Goal: Task Accomplishment & Management: Manage account settings

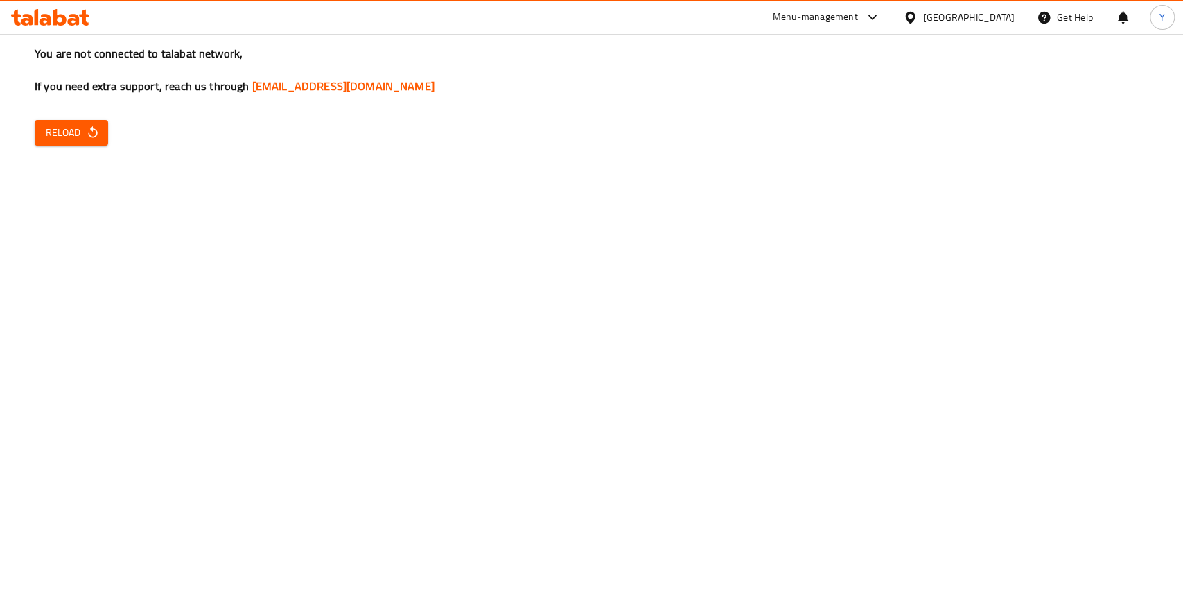
click at [68, 139] on span "Reload" at bounding box center [71, 132] width 51 height 17
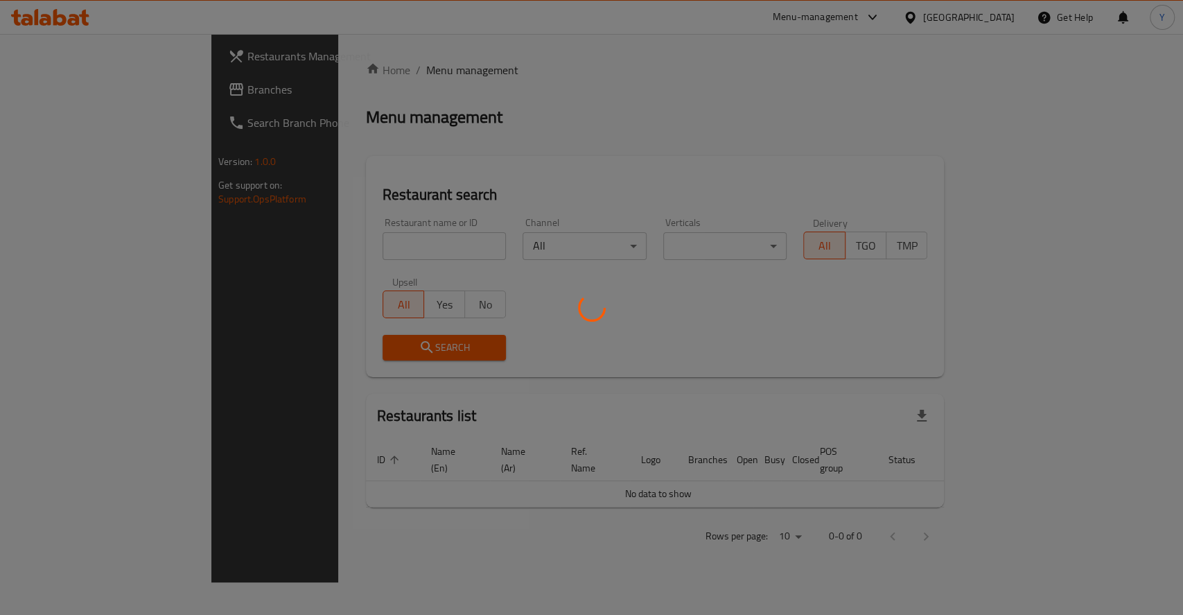
click at [333, 246] on div at bounding box center [591, 307] width 1183 height 615
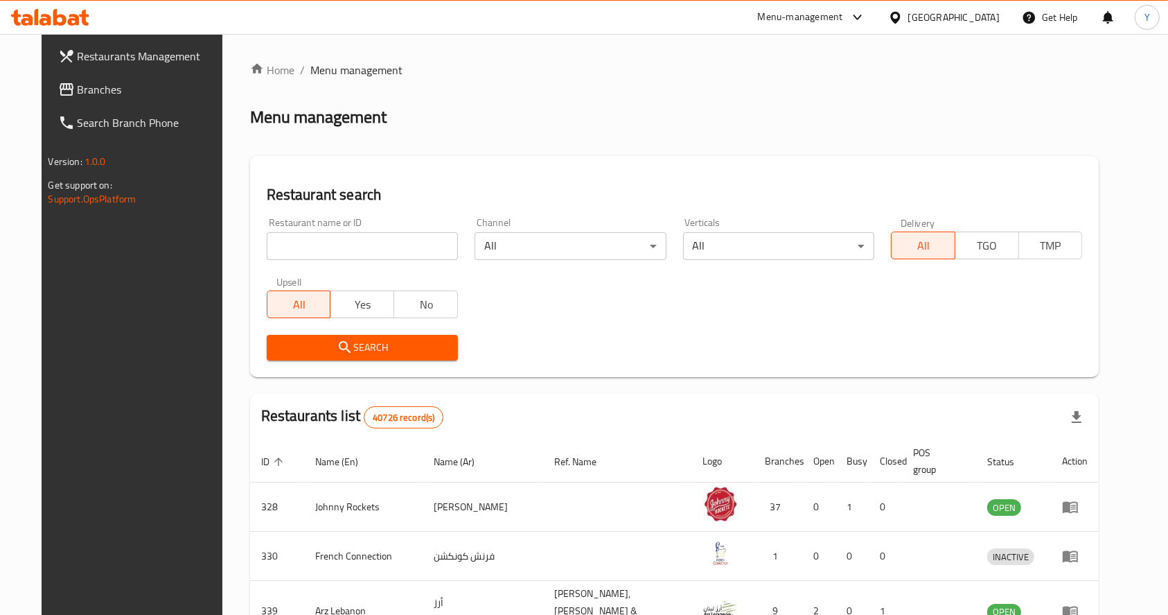
click at [333, 246] on input "search" at bounding box center [362, 246] width 191 height 28
type input "pak darbar"
click button "Search" at bounding box center [362, 348] width 191 height 26
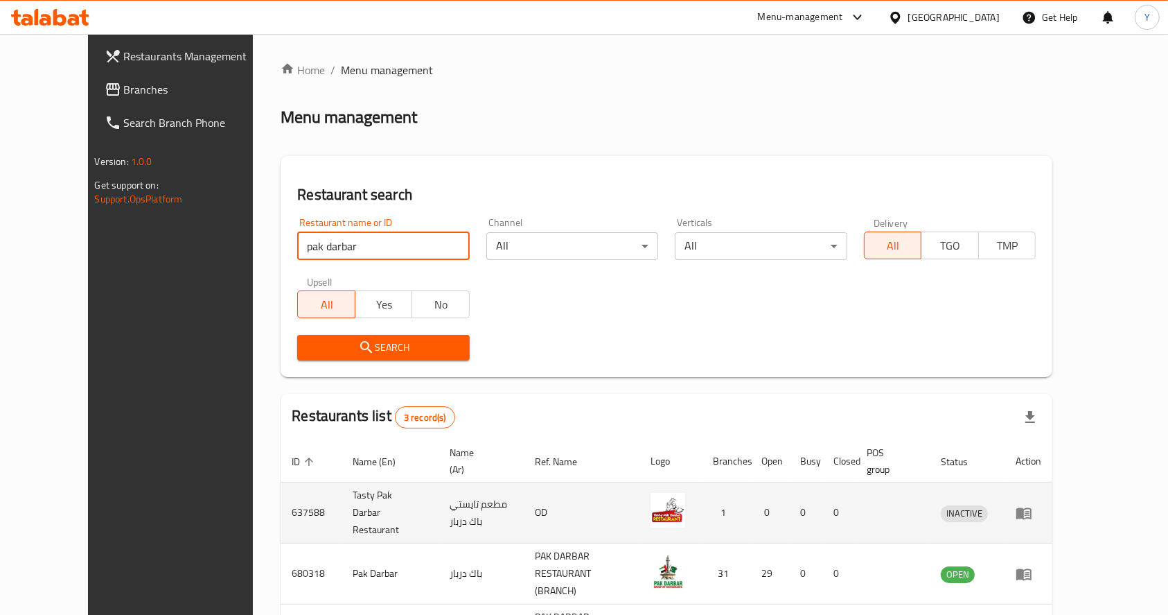
scroll to position [51, 0]
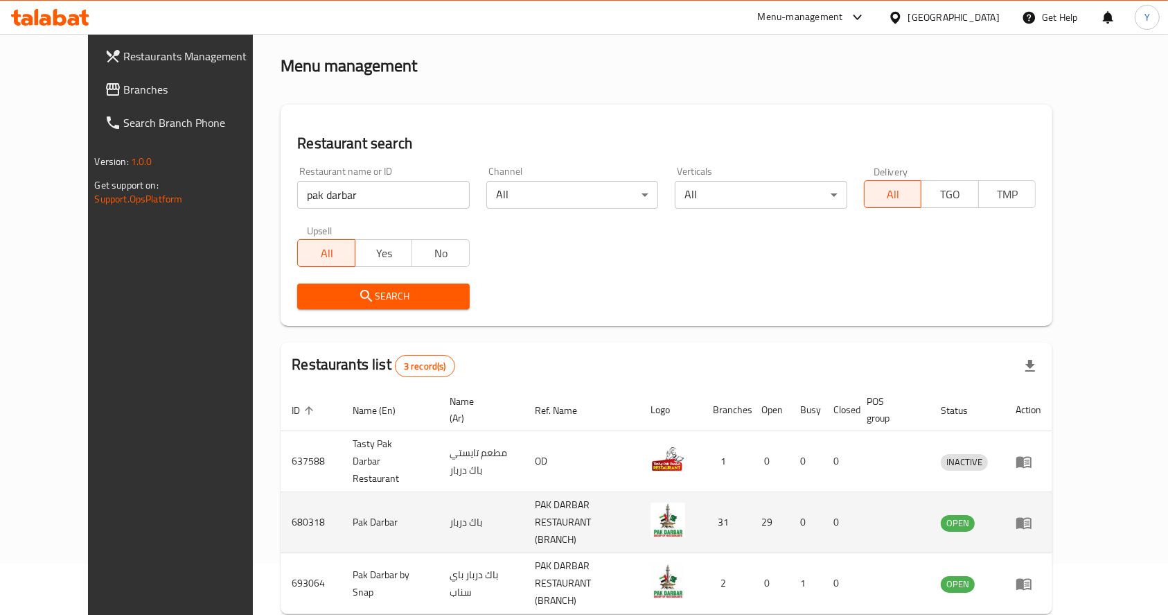
click at [1032, 517] on icon "enhanced table" at bounding box center [1023, 523] width 15 height 12
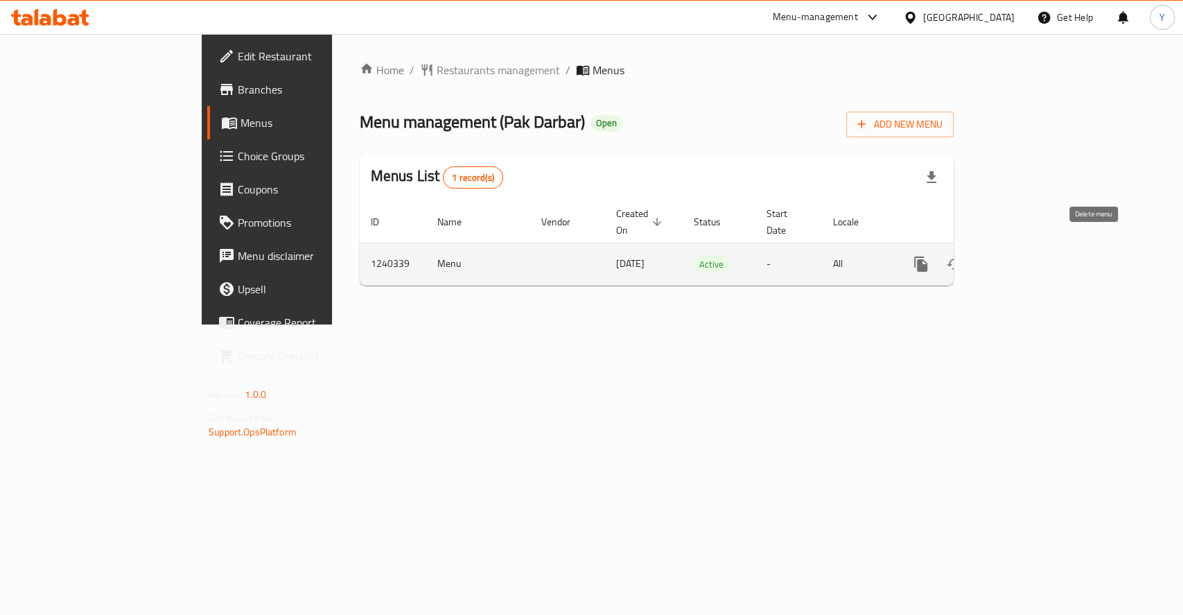
click at [1029, 256] on icon "enhanced table" at bounding box center [1020, 264] width 17 height 17
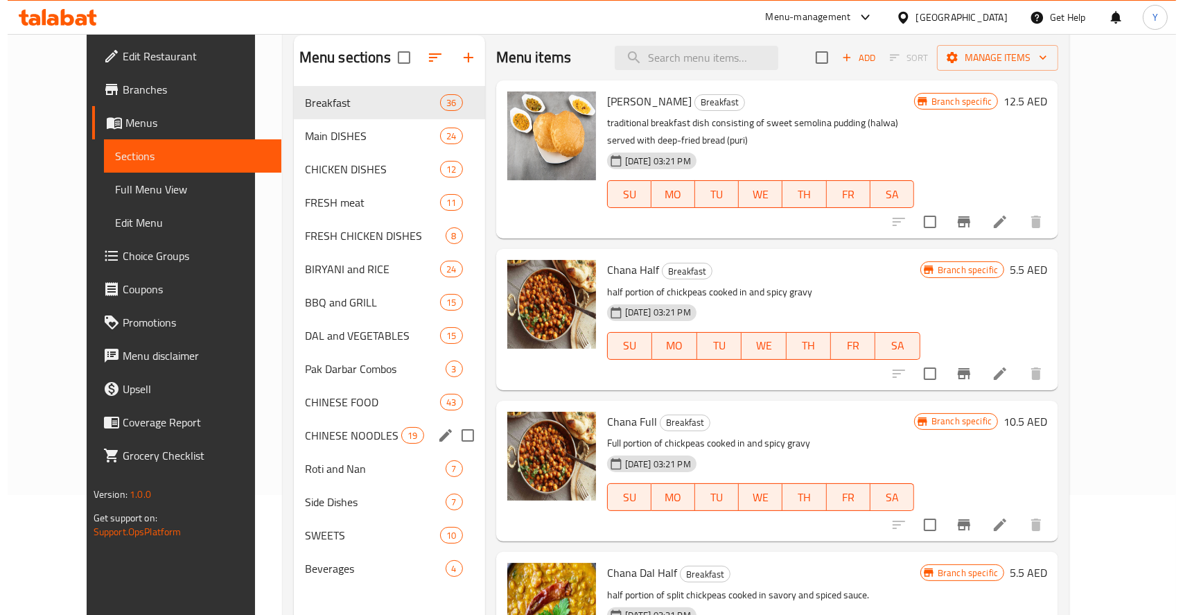
scroll to position [119, 0]
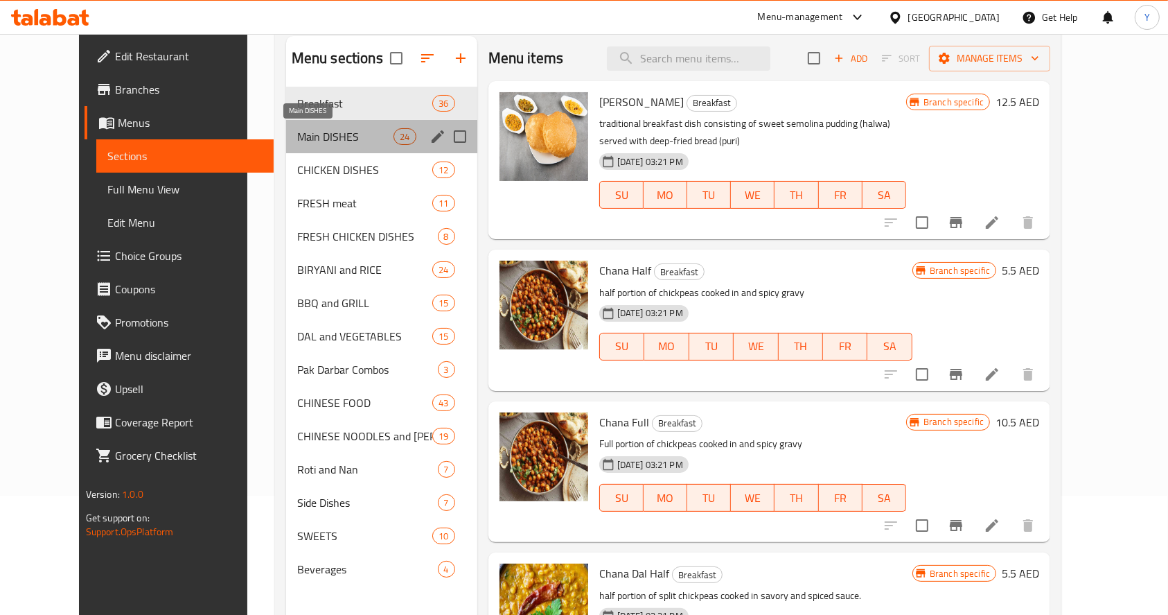
click at [297, 136] on span "Main DISHES" at bounding box center [345, 136] width 97 height 17
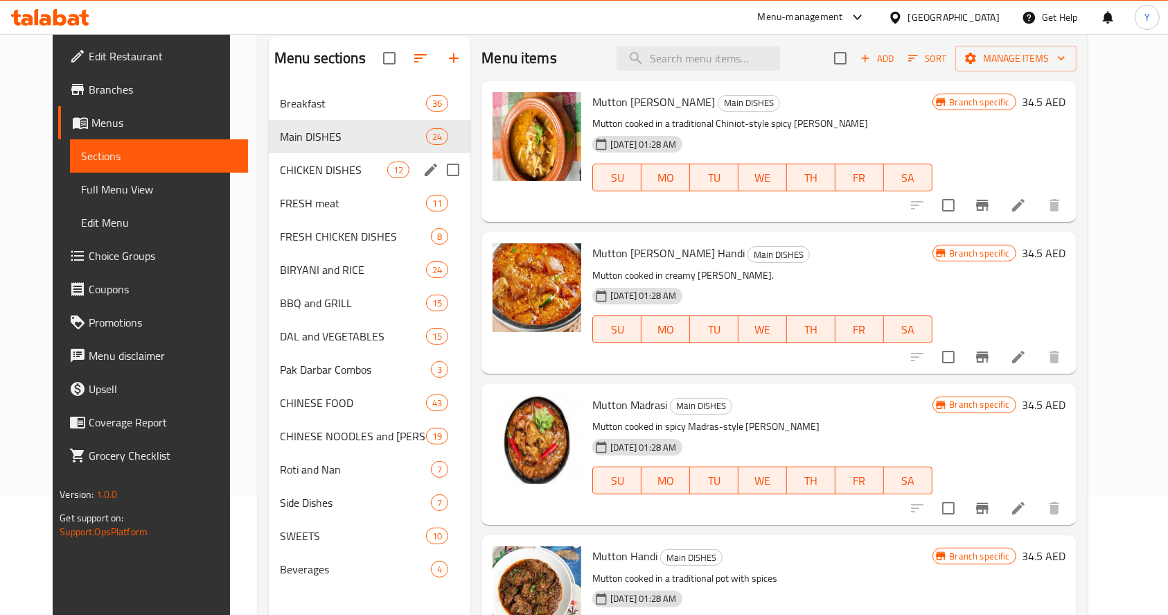
click at [308, 156] on div "CHICKEN DISHES 12" at bounding box center [370, 169] width 202 height 33
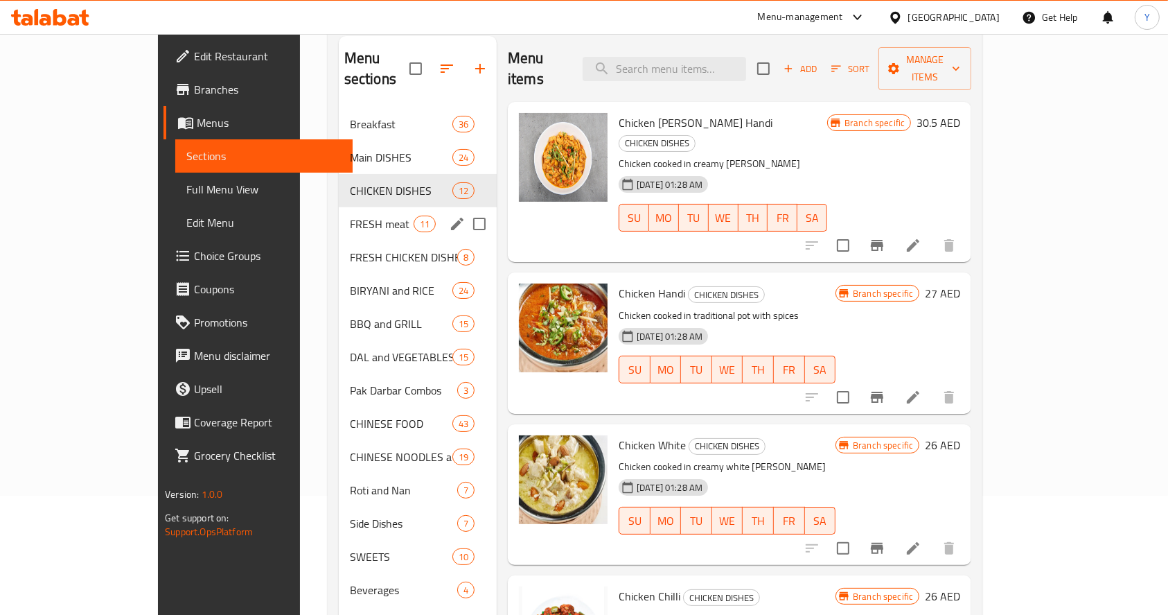
click at [339, 207] on div "FRESH meat 11" at bounding box center [418, 223] width 158 height 33
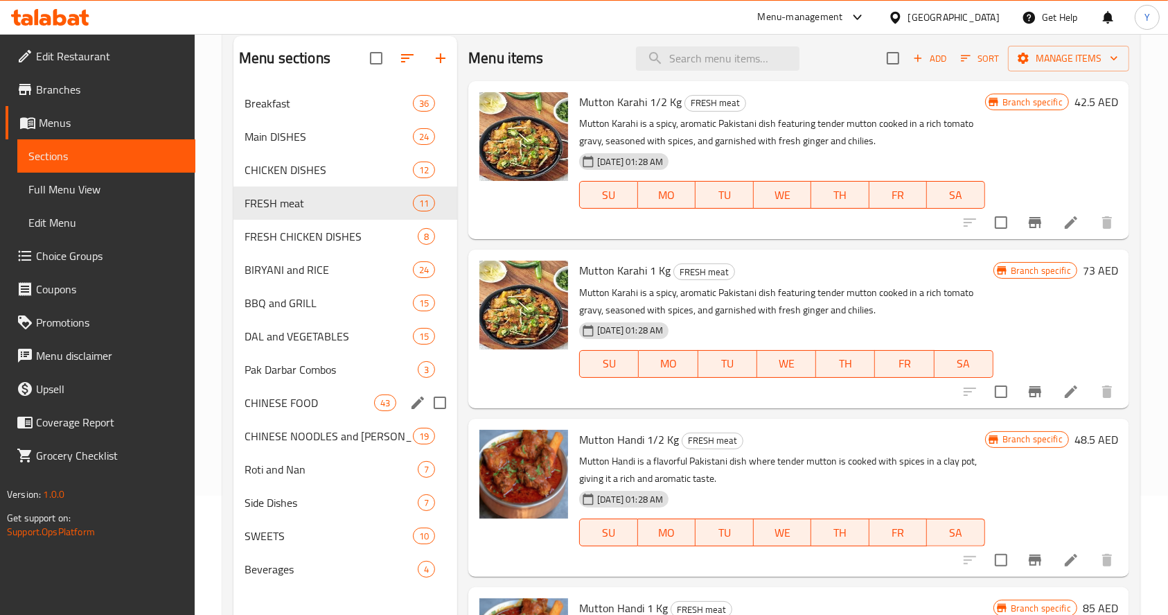
click at [301, 379] on div "Pak Darbar Combos 3" at bounding box center [345, 369] width 224 height 33
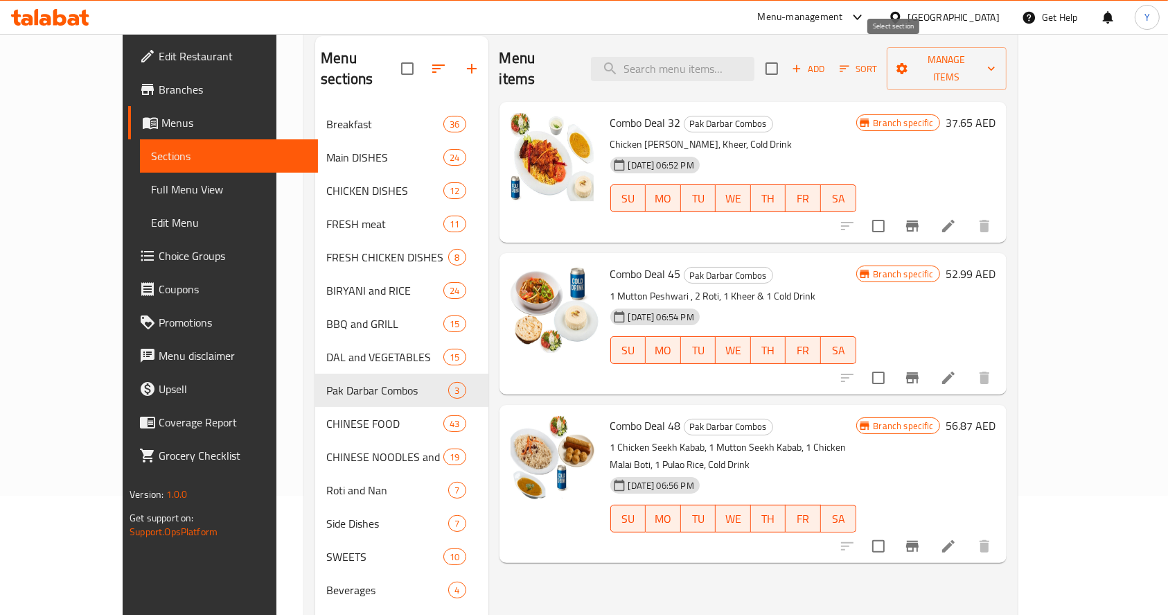
click at [786, 64] on input "checkbox" at bounding box center [771, 68] width 29 height 29
checkbox input "true"
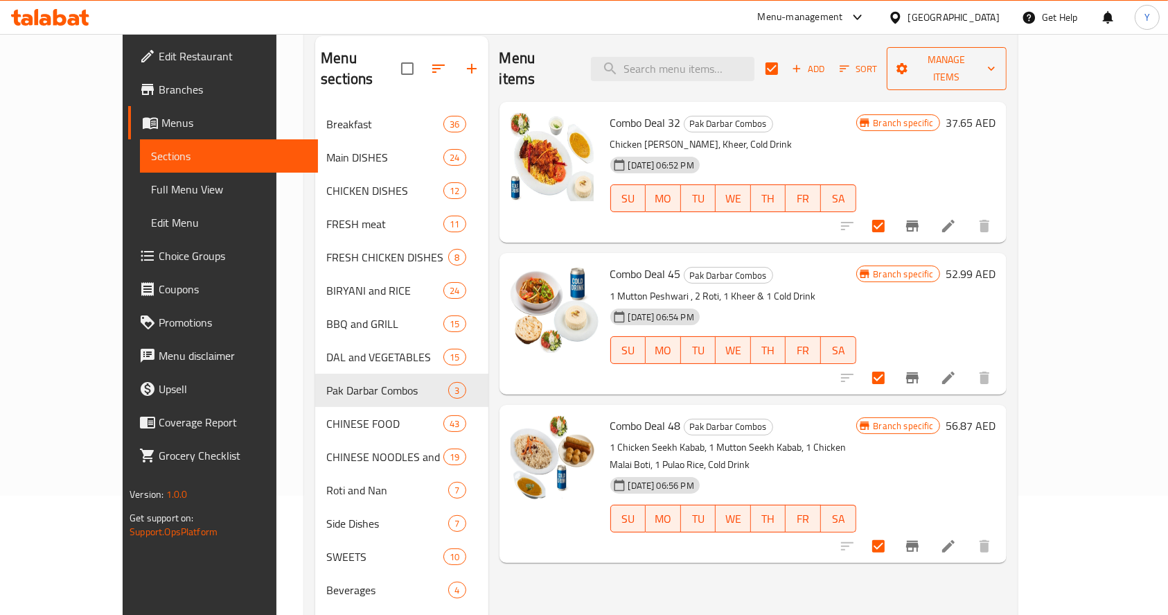
click at [996, 60] on span "Manage items" at bounding box center [947, 68] width 98 height 35
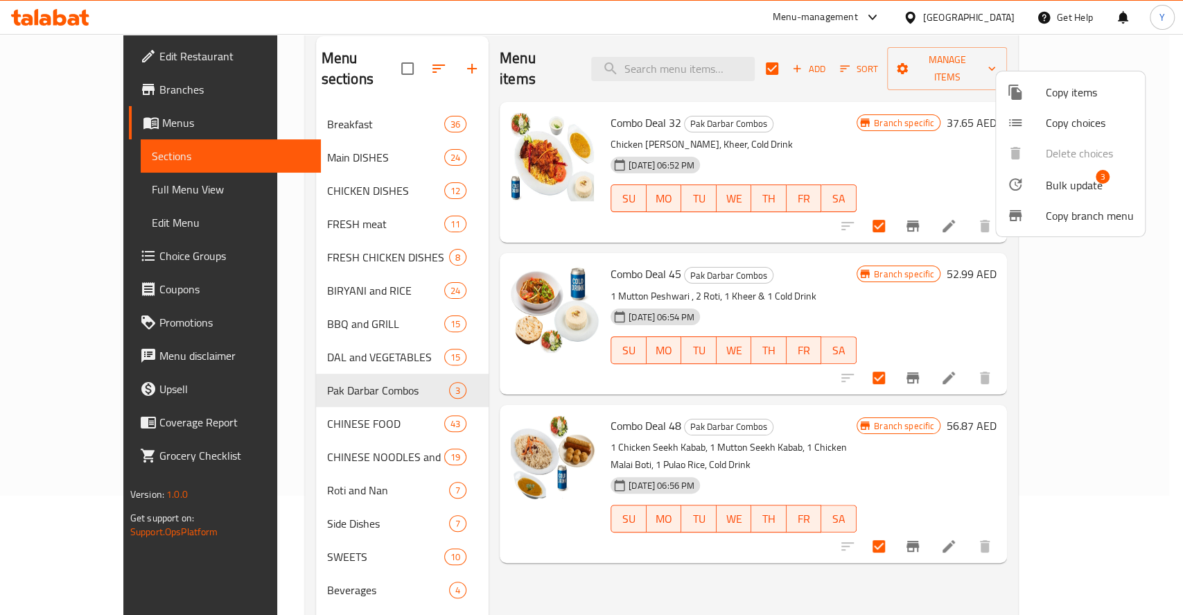
click at [1061, 186] on span "Bulk update" at bounding box center [1073, 185] width 57 height 17
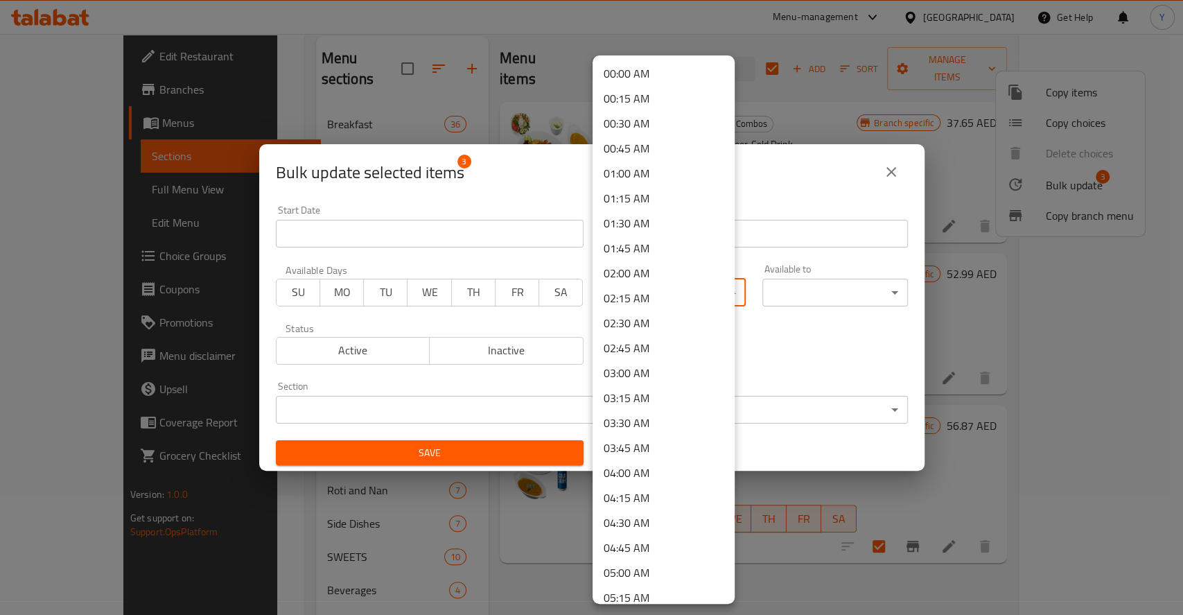
click at [655, 292] on body "​ Menu-management United Arab Emirates Get Help Y Edit Restaurant Branches Menu…" at bounding box center [591, 205] width 1183 height 581
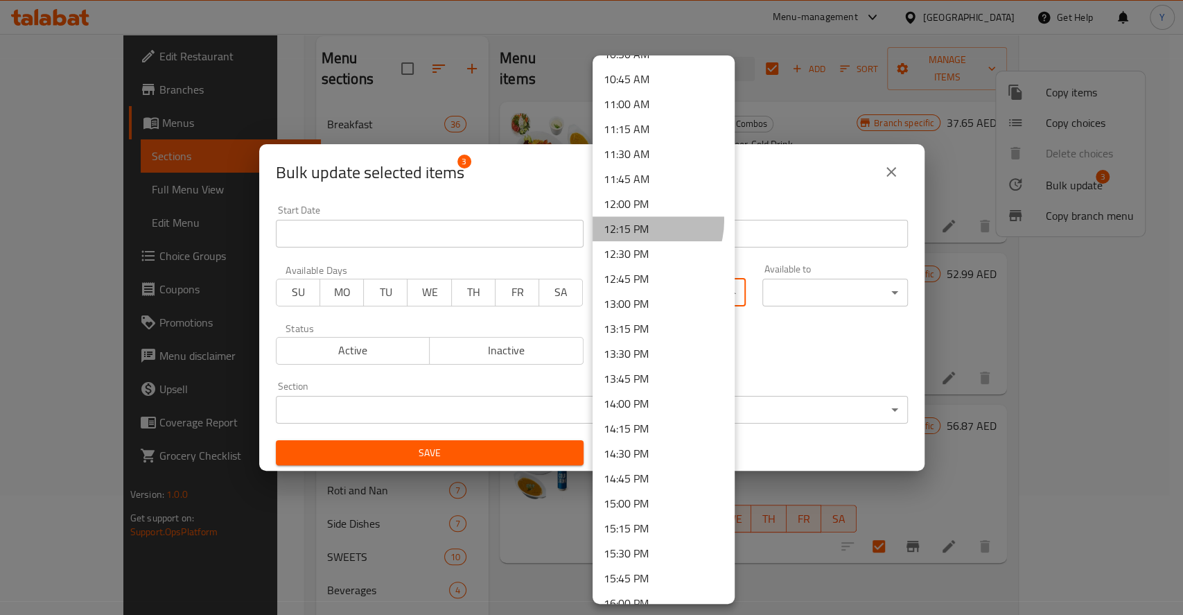
click at [636, 220] on li "12:15 PM" at bounding box center [663, 228] width 142 height 25
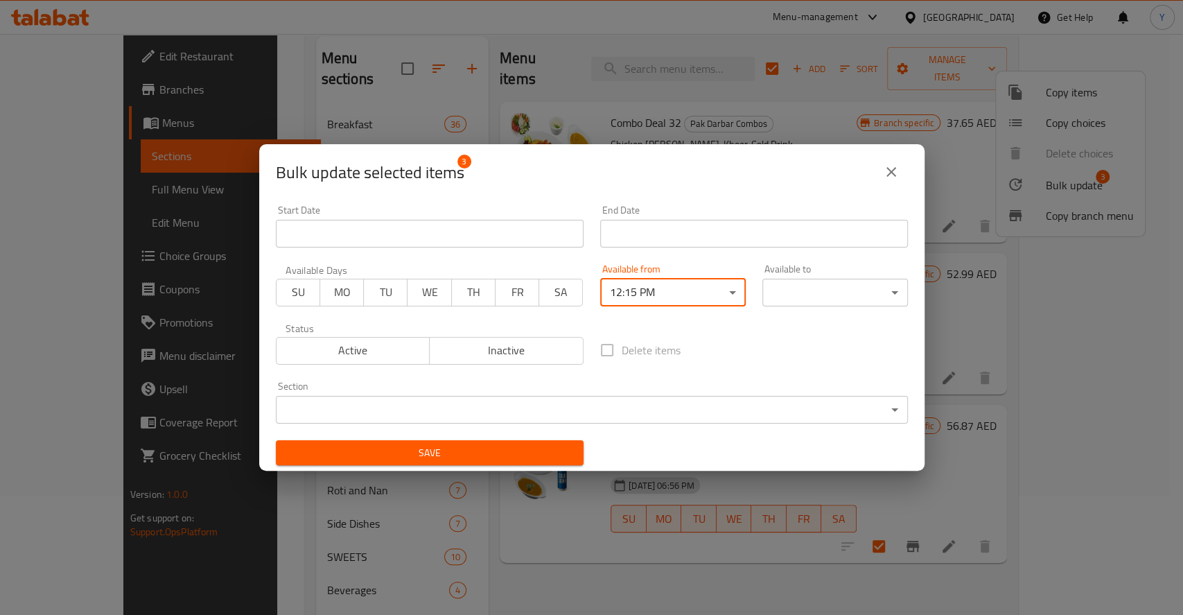
click at [675, 299] on body "​ Menu-management United Arab Emirates Get Help Y Edit Restaurant Branches Menu…" at bounding box center [591, 205] width 1183 height 581
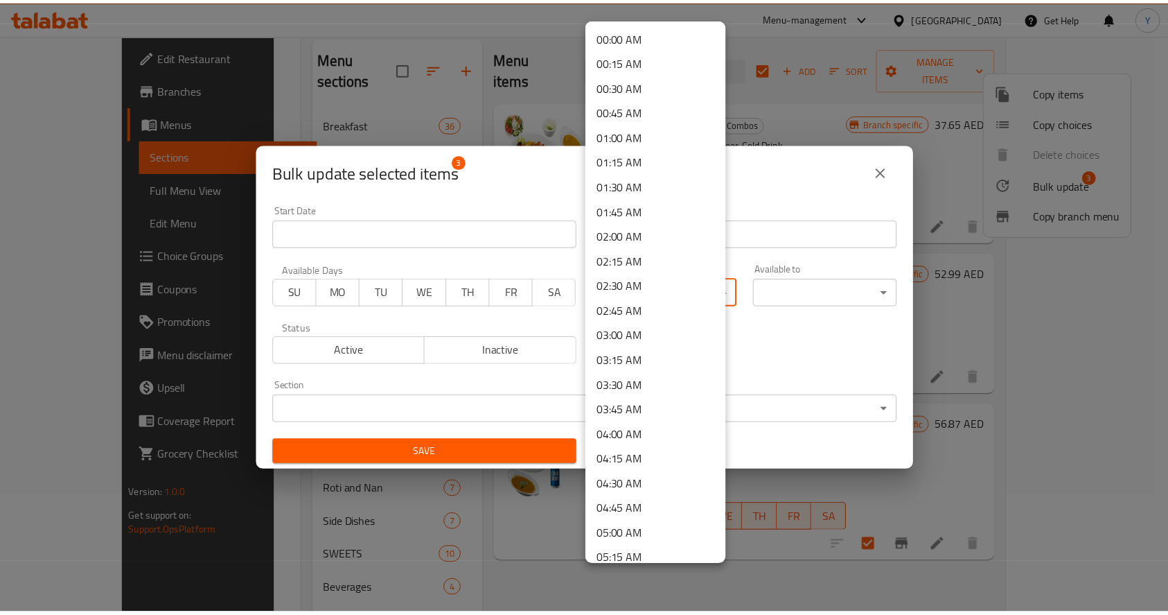
scroll to position [966, 0]
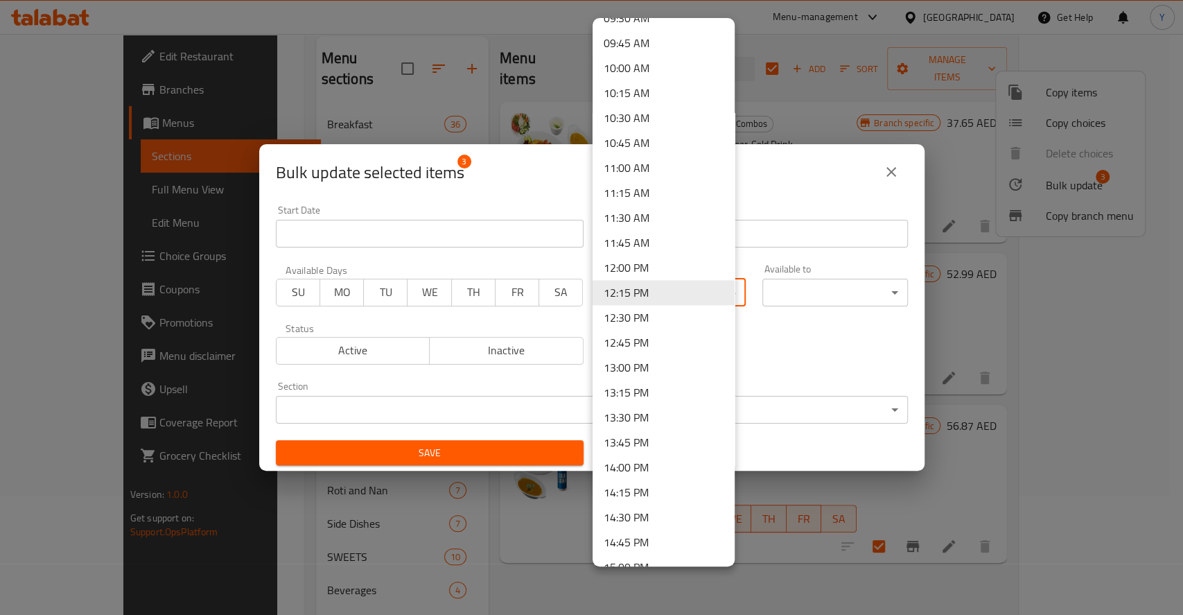
click at [637, 291] on li "12:15 PM" at bounding box center [663, 292] width 142 height 25
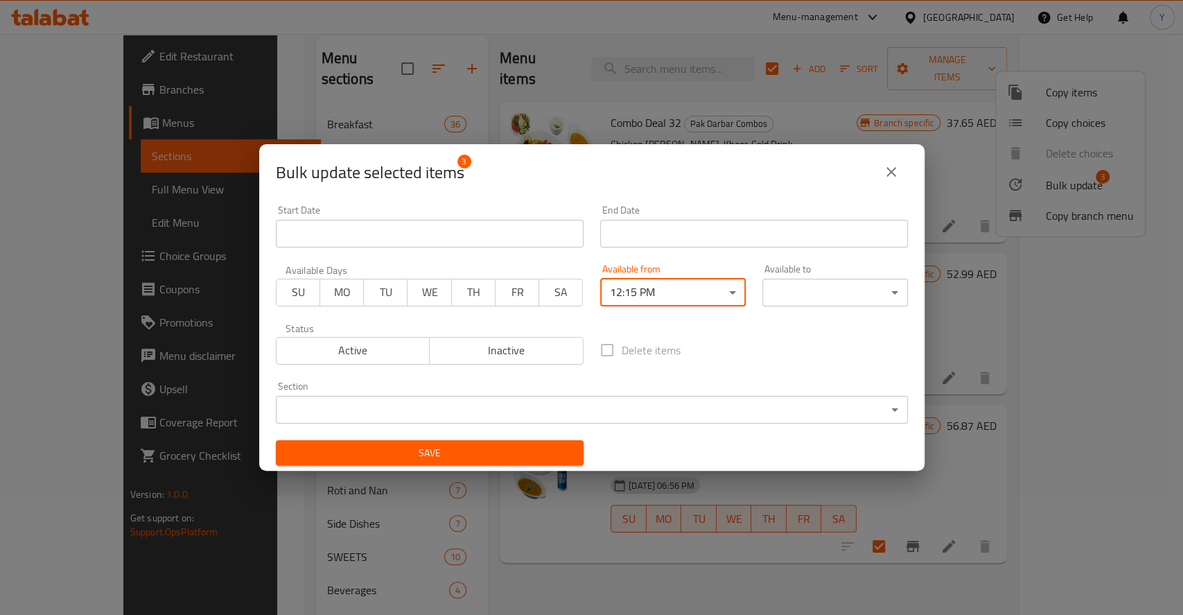
click at [367, 352] on span "Active" at bounding box center [353, 350] width 143 height 20
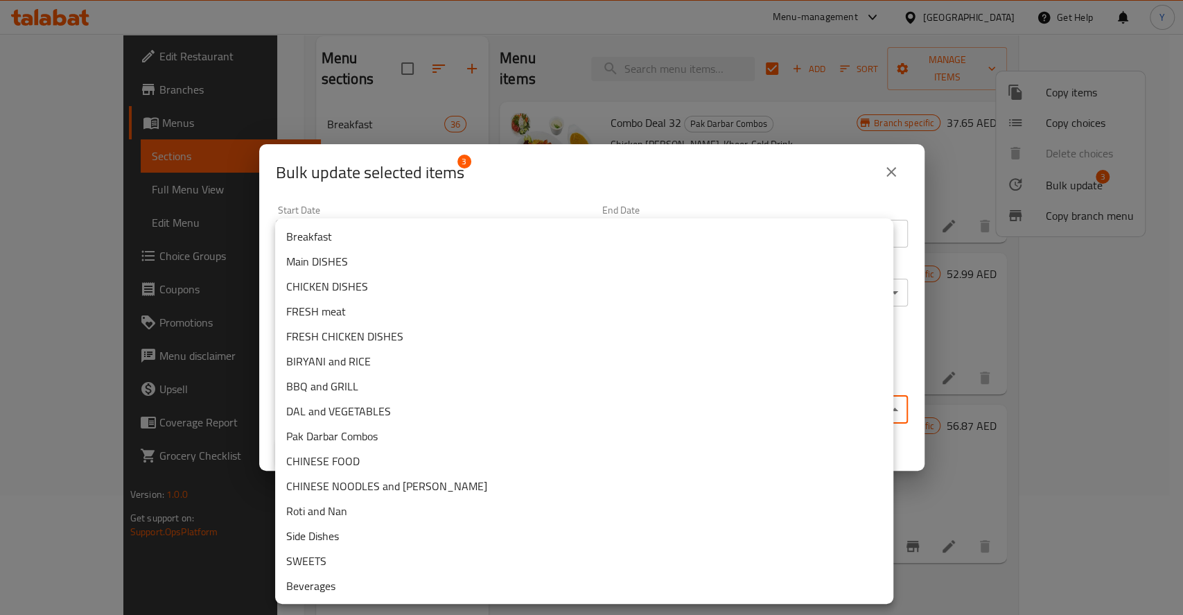
click at [392, 418] on body "​ Menu-management United Arab Emirates Get Help Y Edit Restaurant Branches Menu…" at bounding box center [591, 205] width 1183 height 581
click at [383, 435] on li "Pak Darbar Combos" at bounding box center [584, 435] width 618 height 25
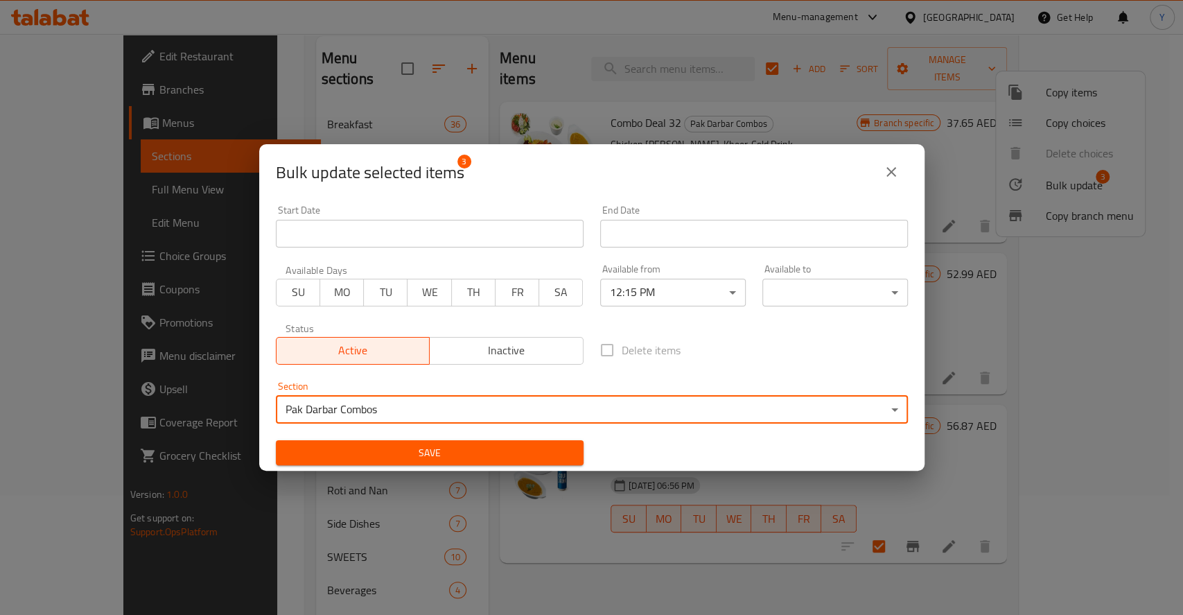
click at [800, 290] on body "​ Menu-management United Arab Emirates Get Help Y Edit Restaurant Branches Menu…" at bounding box center [591, 205] width 1183 height 581
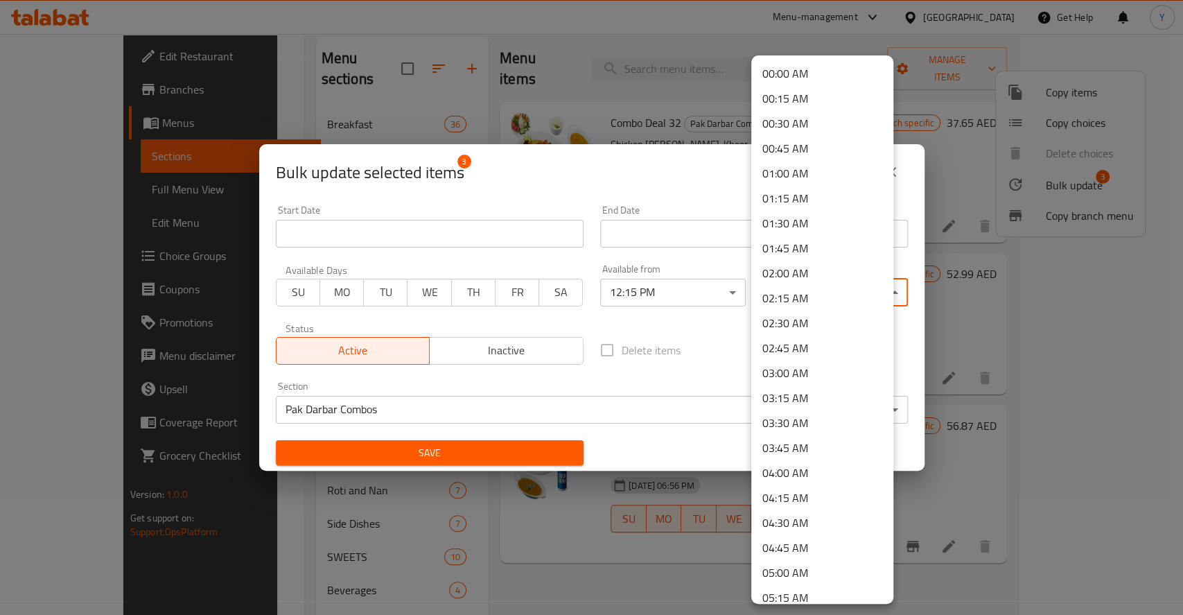
click at [705, 328] on div at bounding box center [591, 307] width 1183 height 615
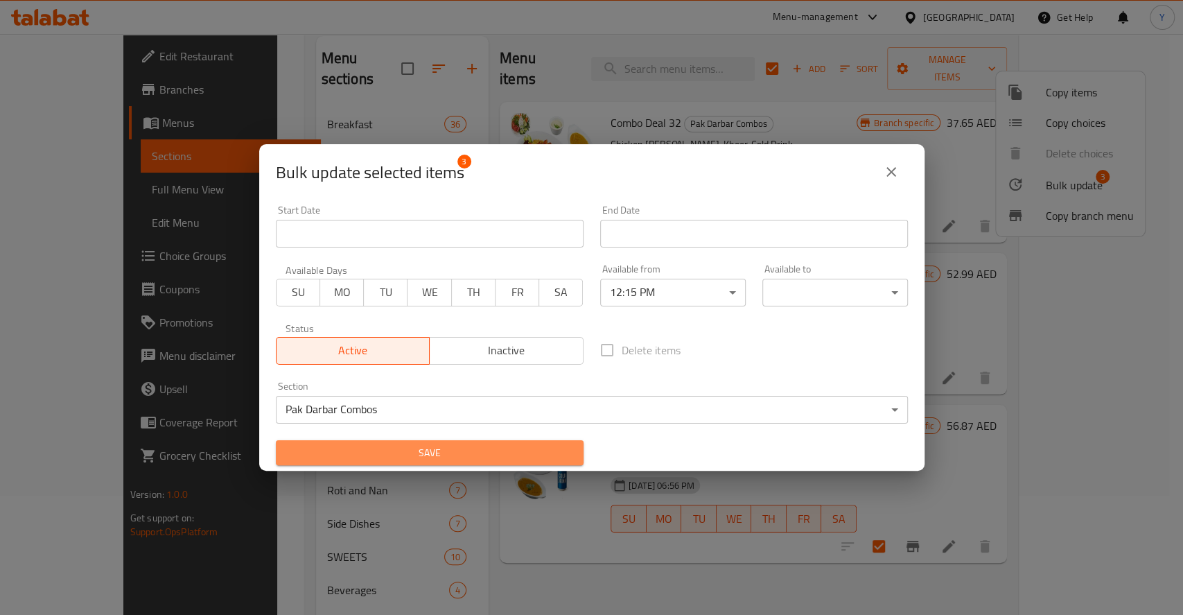
click at [443, 446] on span "Save" at bounding box center [429, 452] width 285 height 17
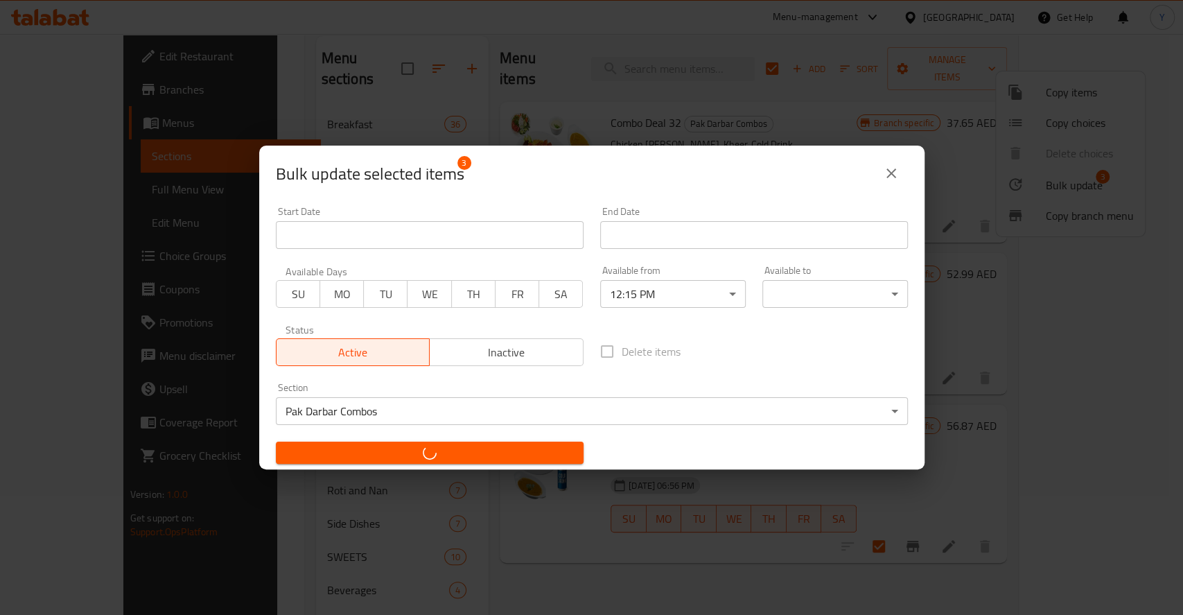
checkbox input "false"
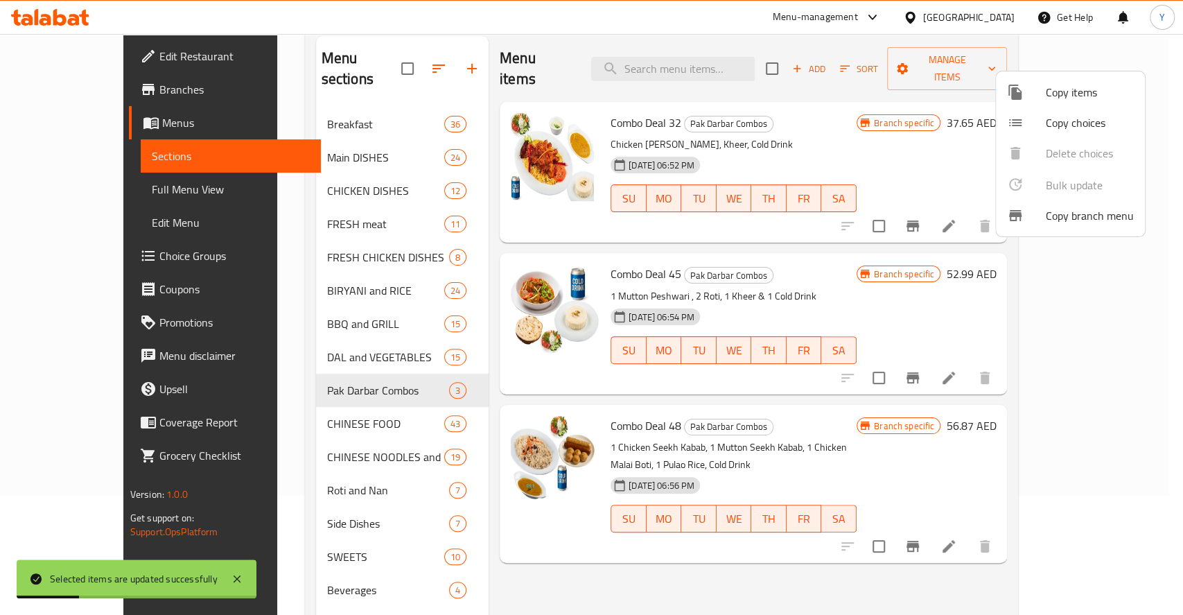
click at [405, 55] on div at bounding box center [591, 307] width 1183 height 615
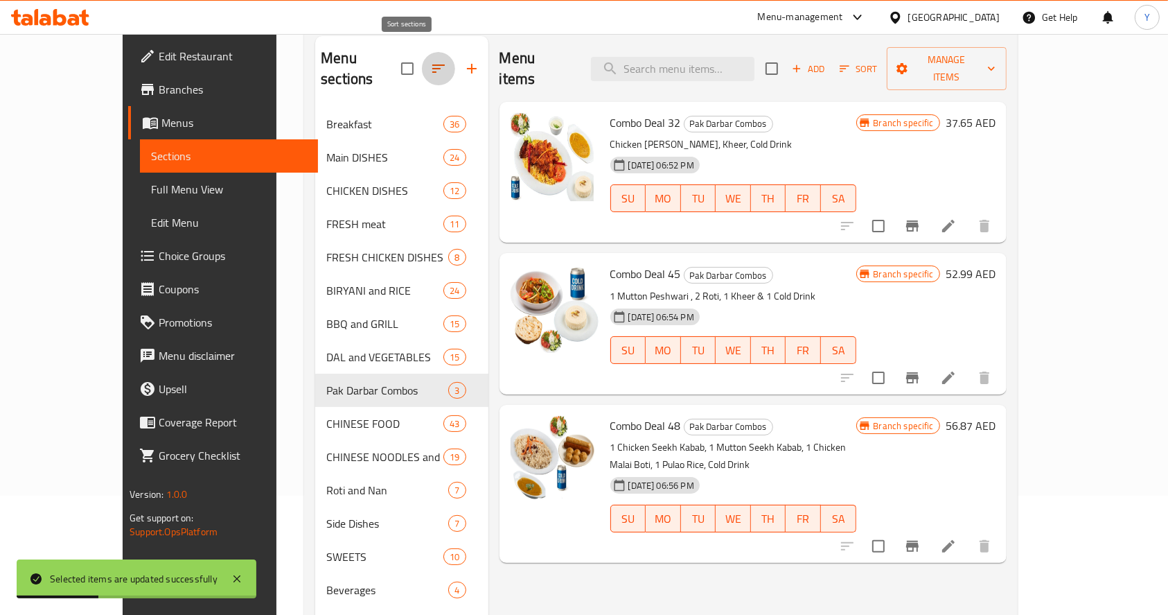
click at [432, 64] on icon "button" at bounding box center [438, 68] width 12 height 8
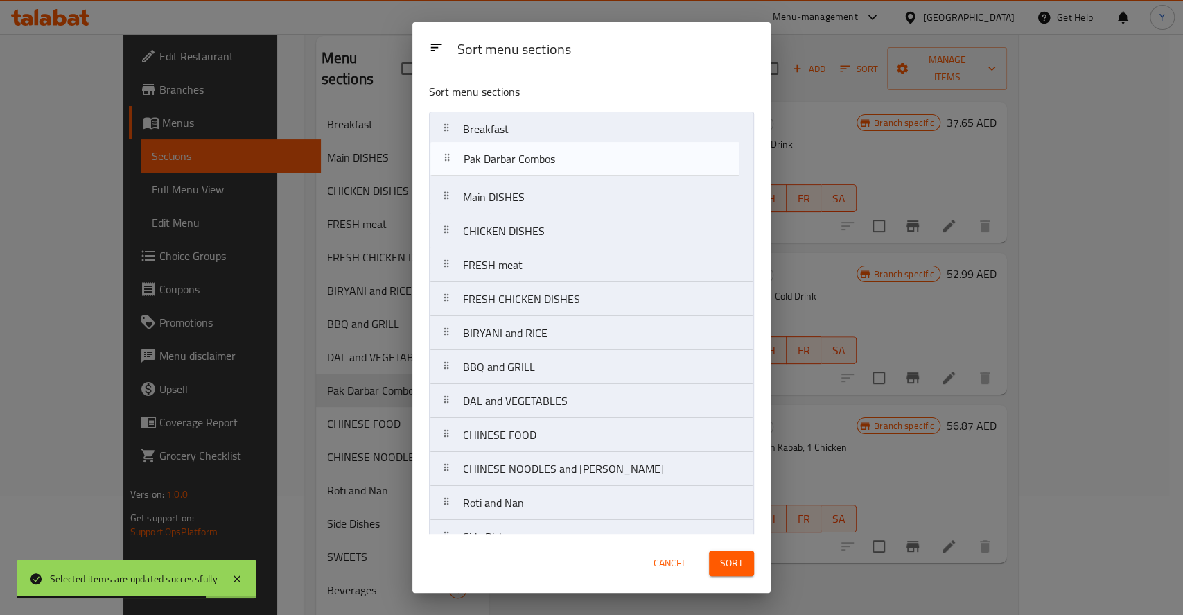
drag, startPoint x: 538, startPoint y: 406, endPoint x: 543, endPoint y: 155, distance: 250.9
click at [543, 155] on nav "Breakfast Main DISHES CHICKEN DISHES FRESH meat FRESH CHICKEN DISHES BIRYANI an…" at bounding box center [591, 367] width 325 height 511
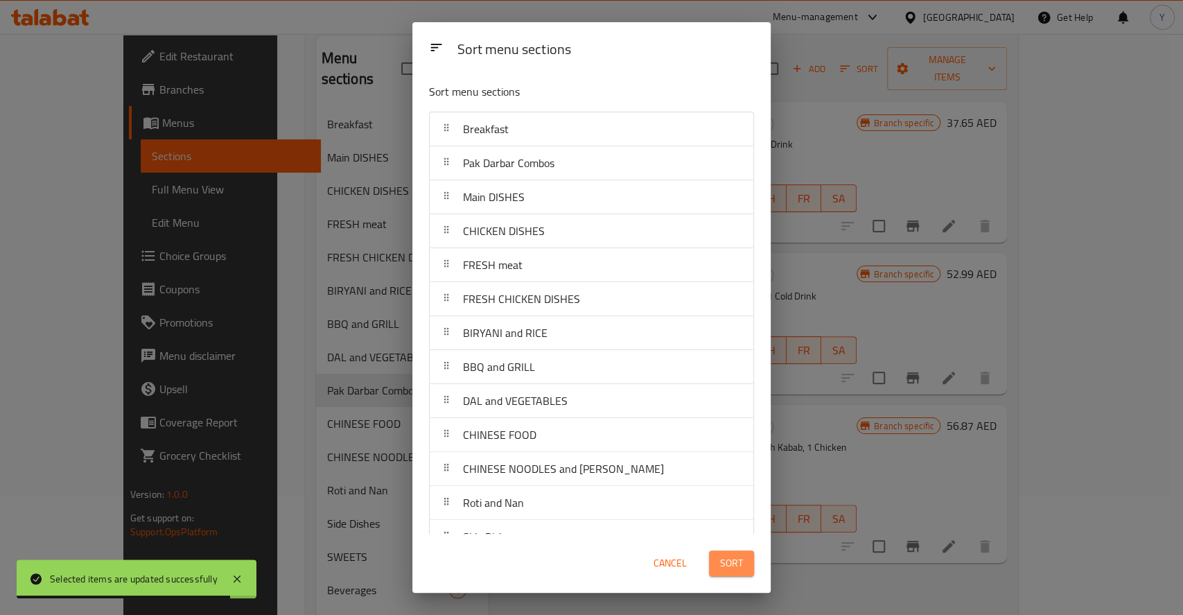
click at [724, 572] on span "Sort" at bounding box center [731, 562] width 23 height 17
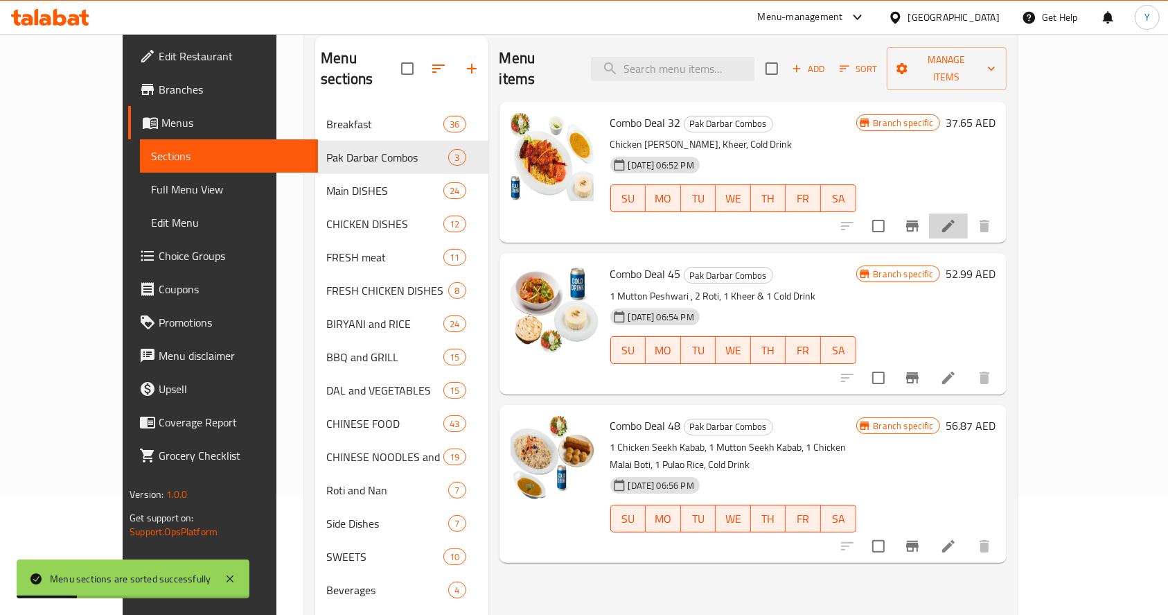
click at [968, 217] on li at bounding box center [948, 225] width 39 height 25
